Goal: Transaction & Acquisition: Purchase product/service

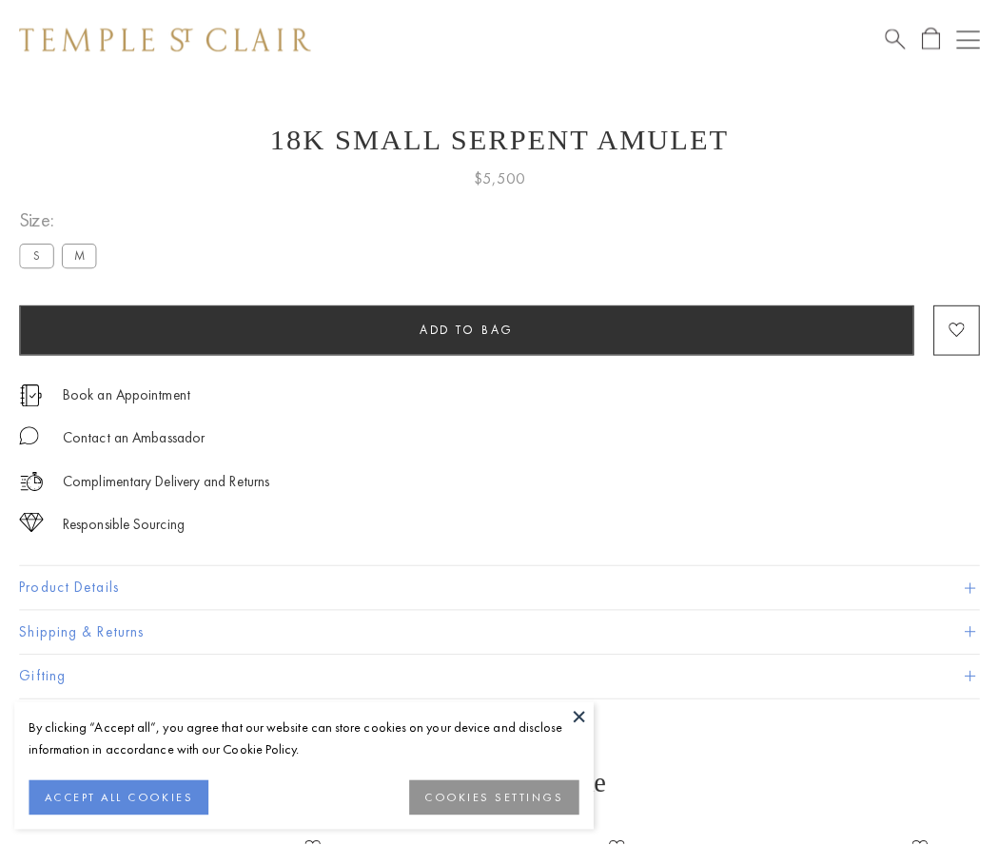
scroll to position [76, 0]
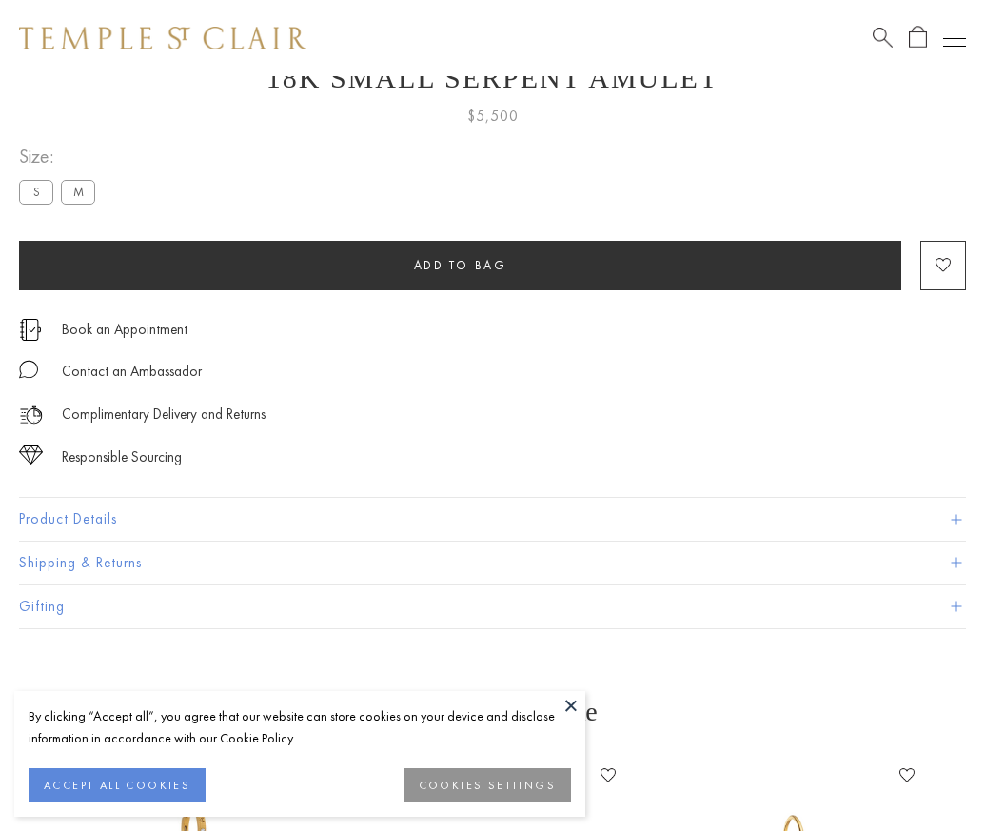
click at [460, 265] on span "Add to bag" at bounding box center [460, 265] width 93 height 16
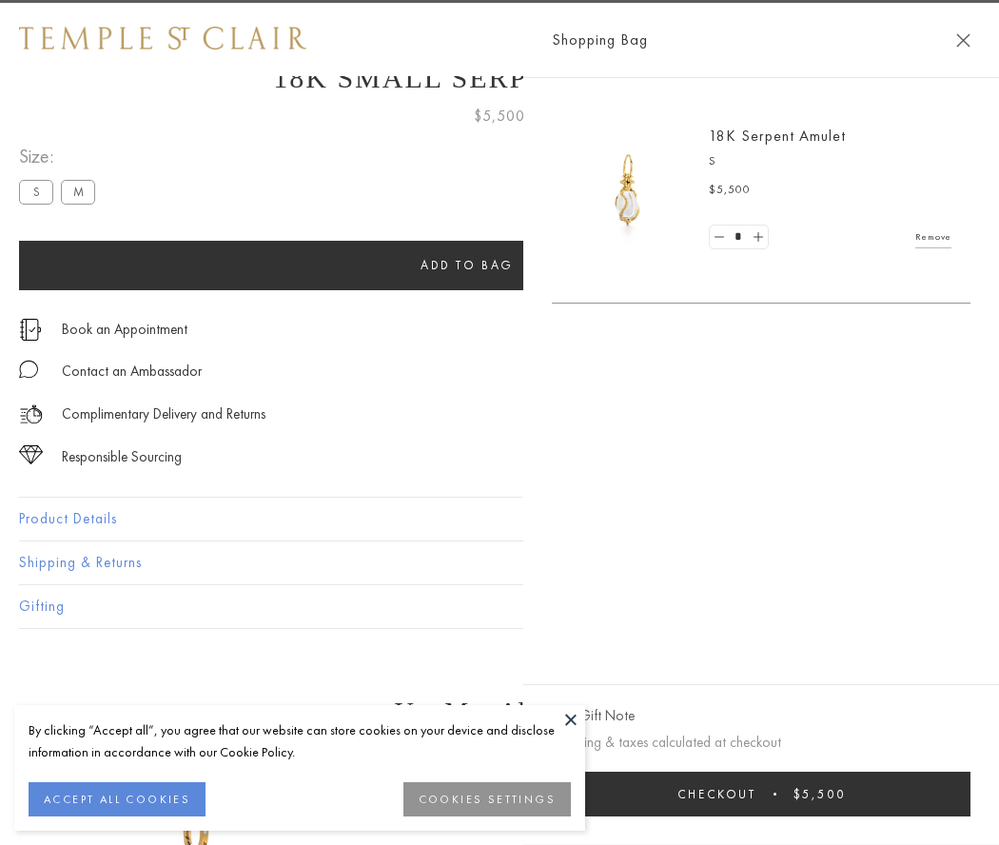
click at [971, 794] on button "Checkout $5,500" at bounding box center [761, 794] width 419 height 45
